Goal: Find specific page/section: Find specific page/section

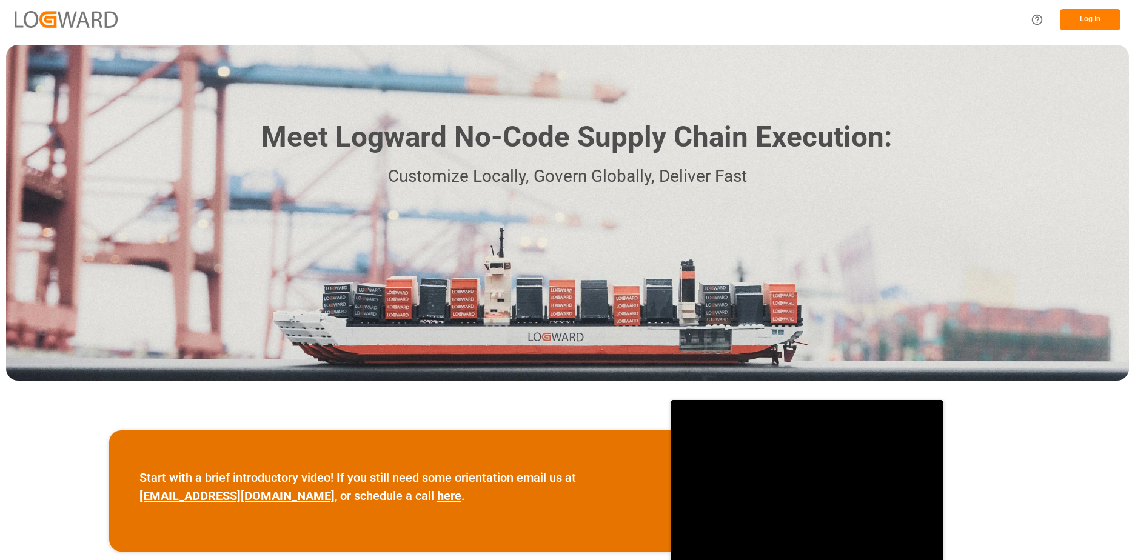
click at [1083, 23] on button "Log In" at bounding box center [1090, 19] width 61 height 21
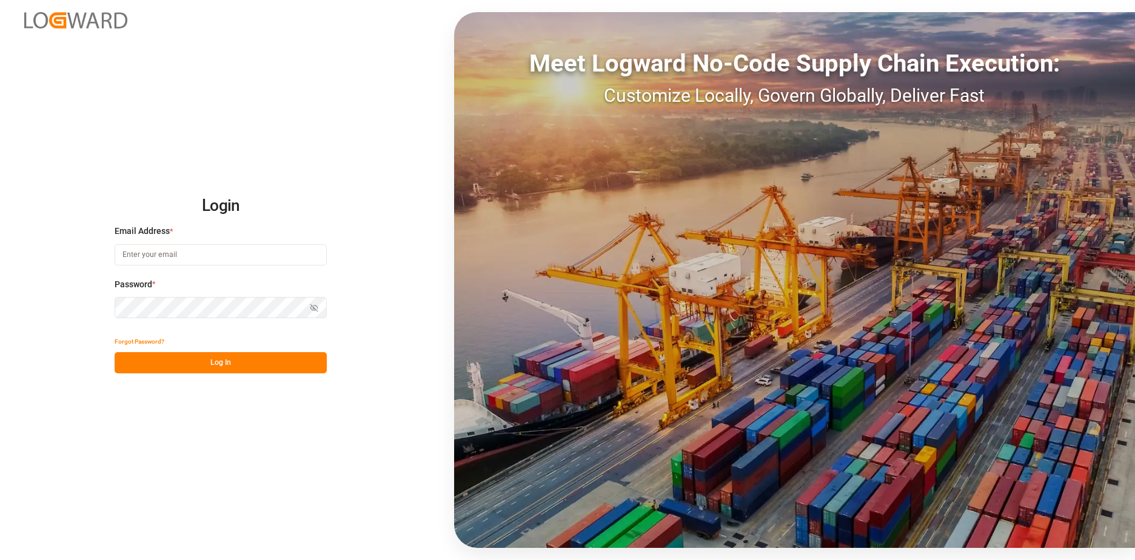
type input "[DOMAIN_NAME][EMAIL_ADDRESS][PERSON_NAME][DOMAIN_NAME]"
click at [224, 366] on button "Log In" at bounding box center [221, 362] width 212 height 21
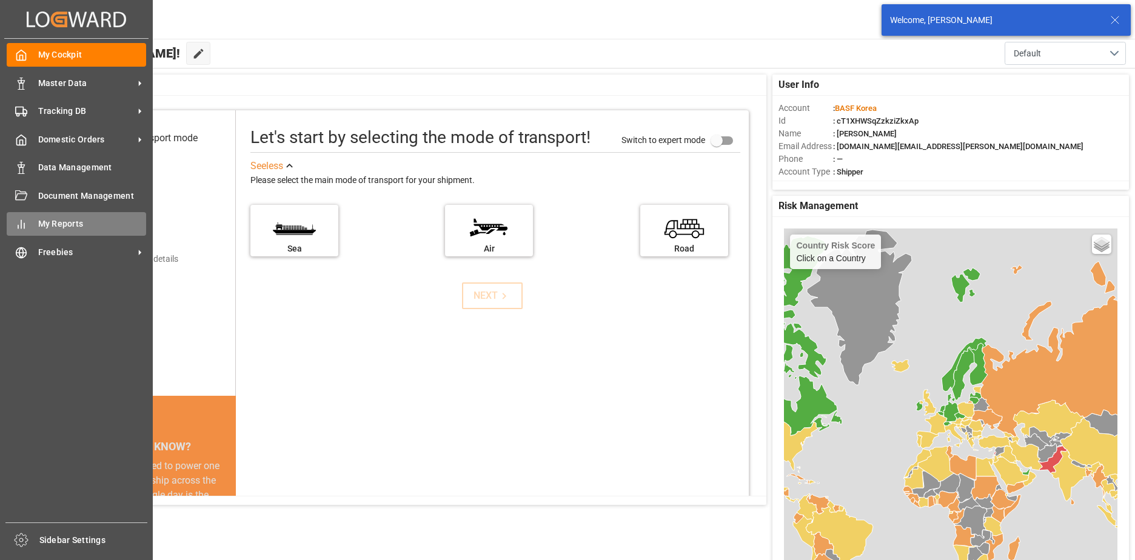
click at [76, 218] on span "My Reports" at bounding box center [92, 224] width 109 height 13
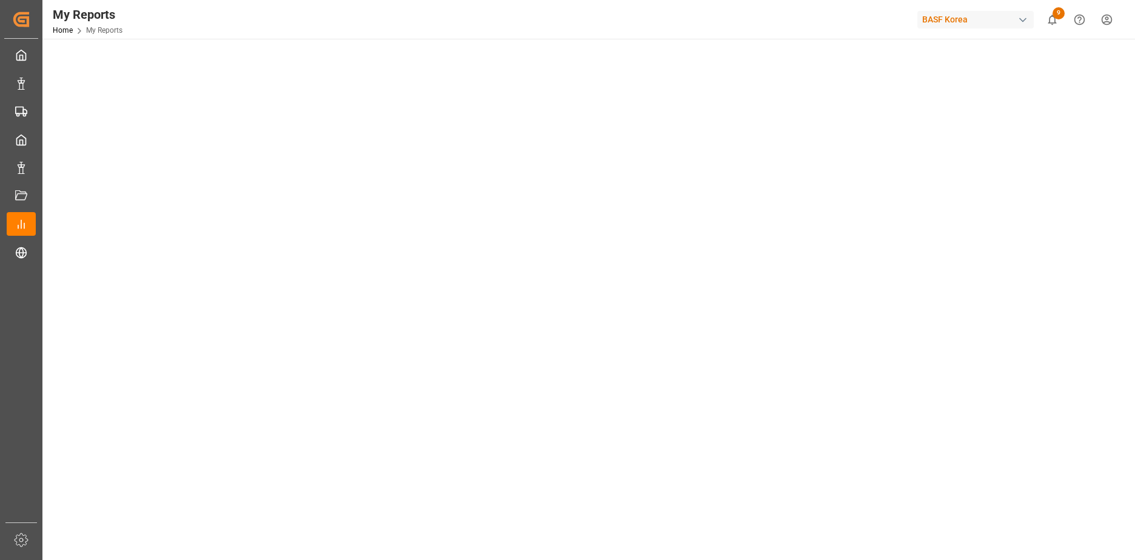
scroll to position [121, 0]
click at [995, 330] on tableau-viz at bounding box center [587, 441] width 1071 height 927
